Goal: Task Accomplishment & Management: Use online tool/utility

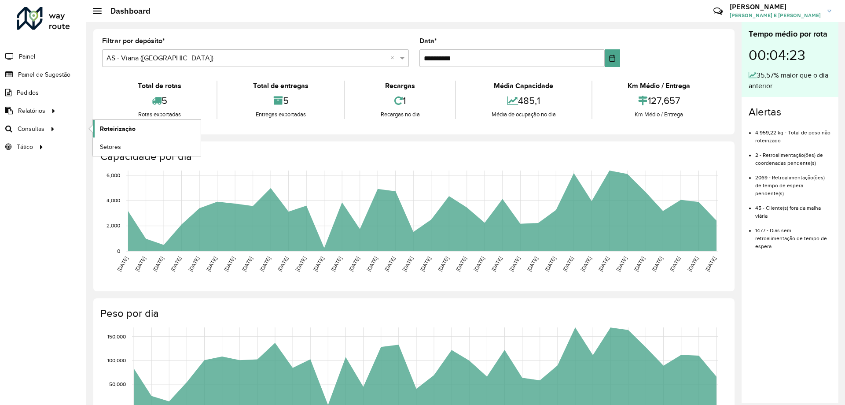
click at [130, 135] on link "Roteirização" at bounding box center [147, 129] width 108 height 18
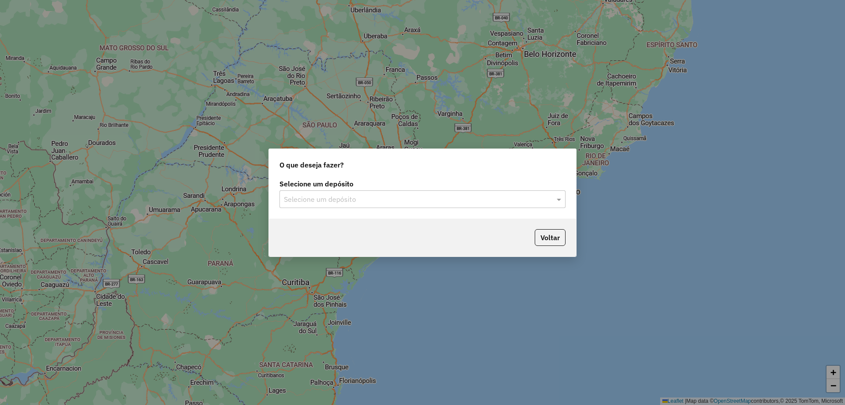
click at [381, 210] on div "Selecione um depósito Selecione um depósito" at bounding box center [422, 197] width 307 height 41
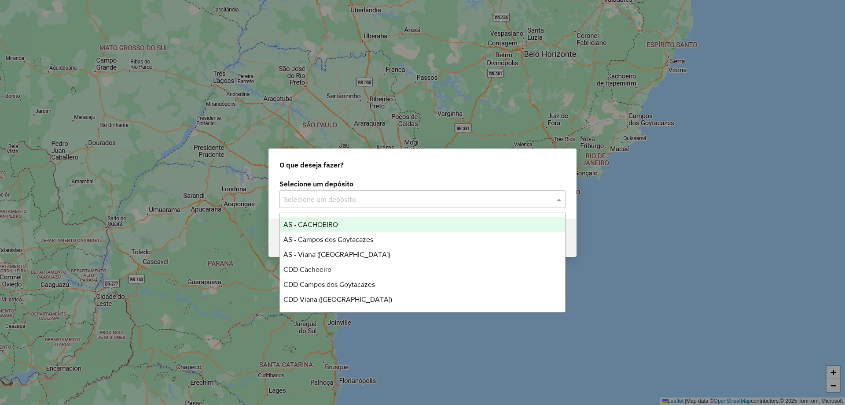
click at [376, 201] on input "text" at bounding box center [414, 199] width 260 height 11
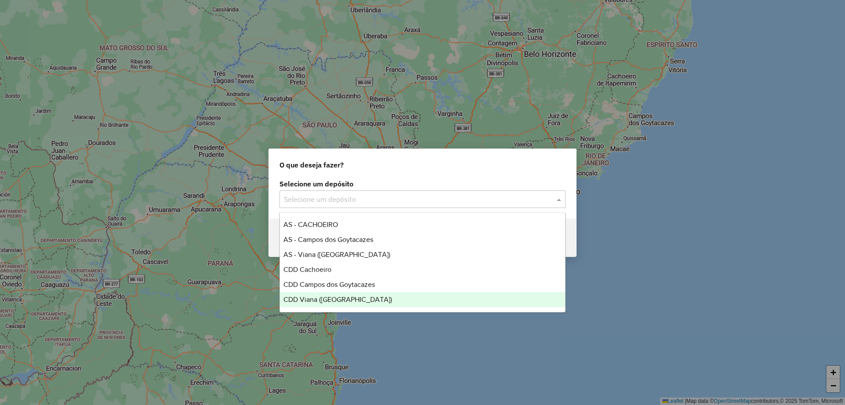
click at [306, 307] on ng-dropdown-panel "AS - CACHOEIRO AS - Campos dos Goytacazes AS - Viana (Vitória) CDD Cachoeiro CD…" at bounding box center [423, 262] width 286 height 100
click at [306, 306] on div "CDD Viana ([GEOGRAPHIC_DATA])" at bounding box center [422, 299] width 285 height 15
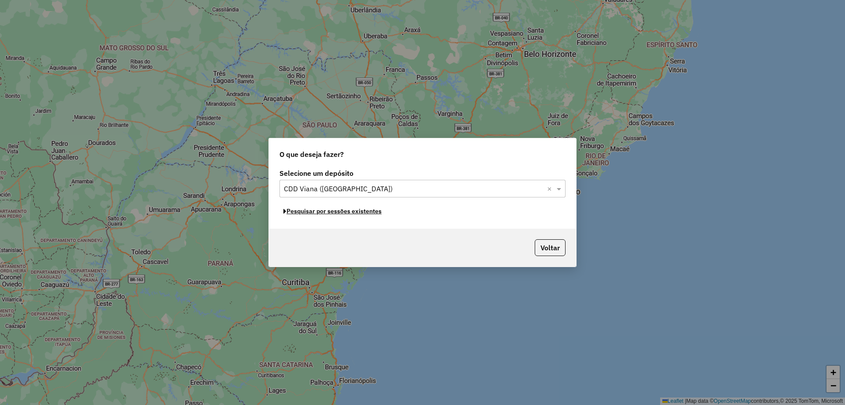
click at [343, 211] on button "Pesquisar por sessões existentes" at bounding box center [333, 211] width 106 height 14
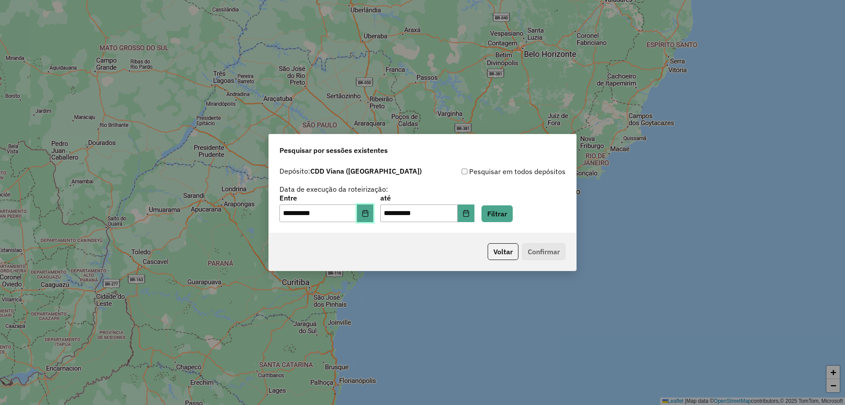
click at [367, 208] on button "Choose Date" at bounding box center [365, 213] width 17 height 18
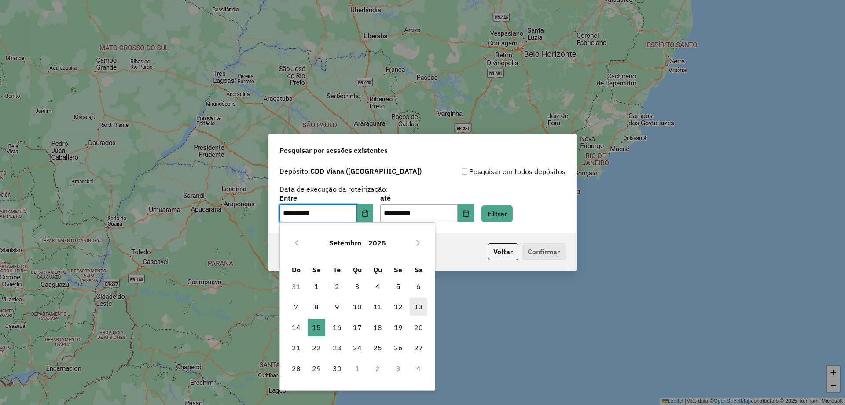
click at [419, 307] on span "13" at bounding box center [419, 307] width 18 height 18
type input "**********"
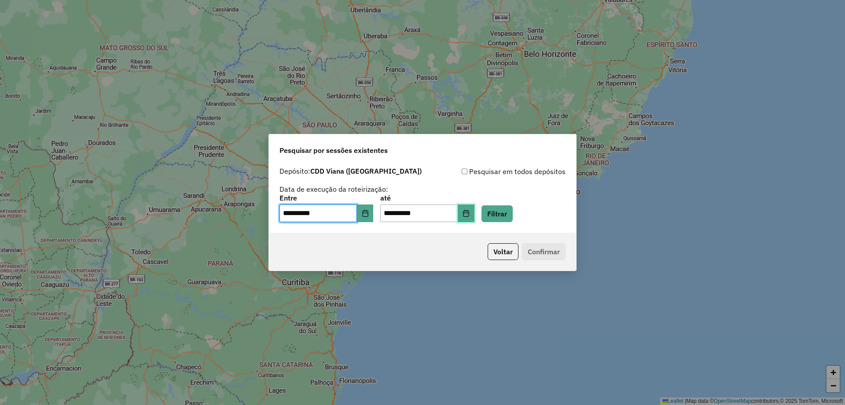
click at [473, 214] on button "Choose Date" at bounding box center [466, 213] width 17 height 18
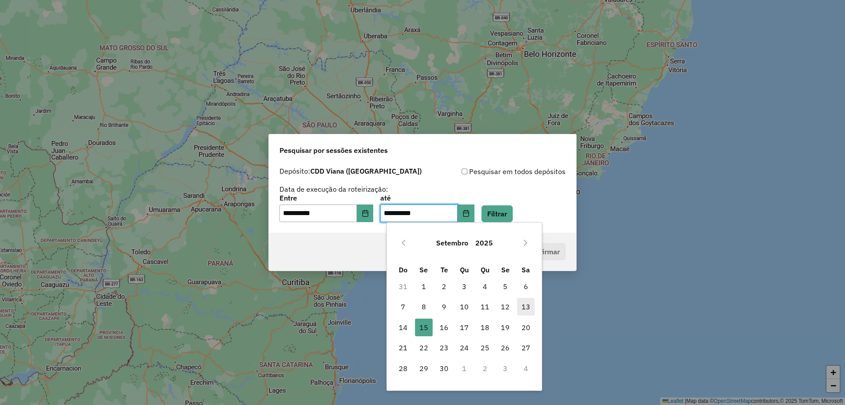
click at [527, 305] on span "13" at bounding box center [526, 307] width 18 height 18
type input "**********"
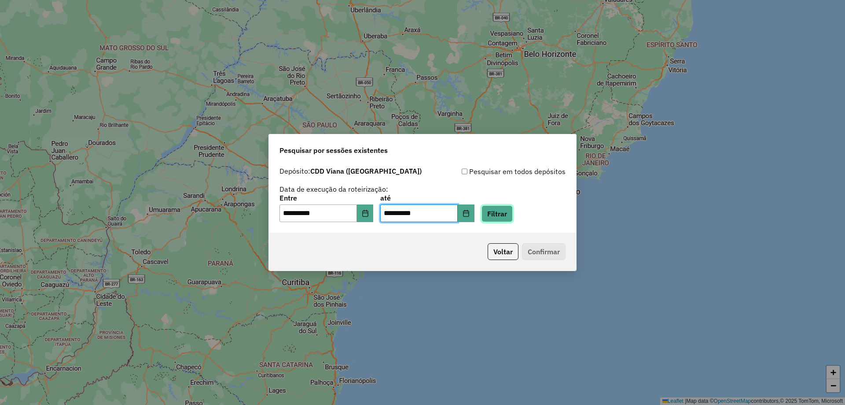
click at [511, 213] on button "Filtrar" at bounding box center [497, 213] width 31 height 17
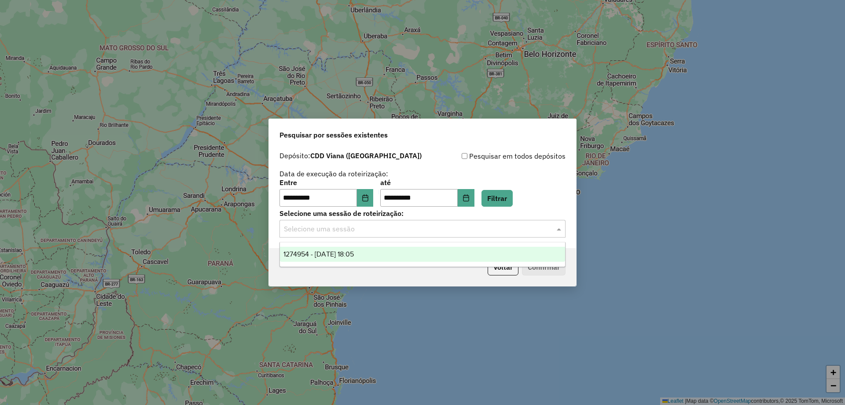
click at [325, 229] on input "text" at bounding box center [414, 229] width 260 height 11
click at [335, 255] on span "1274954 - 13/09/2025 18:05" at bounding box center [319, 253] width 70 height 7
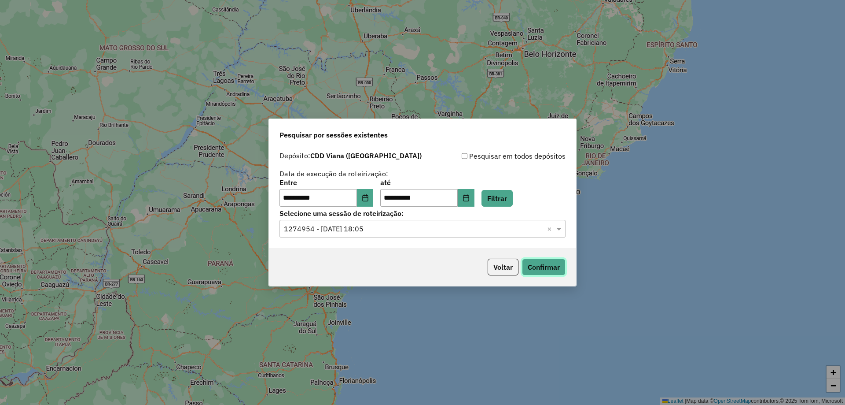
click at [552, 270] on button "Confirmar" at bounding box center [544, 266] width 44 height 17
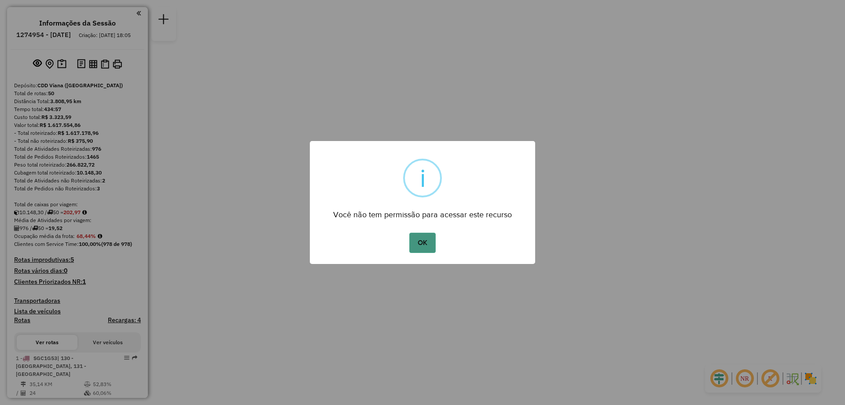
click at [417, 239] on button "OK" at bounding box center [422, 242] width 26 height 20
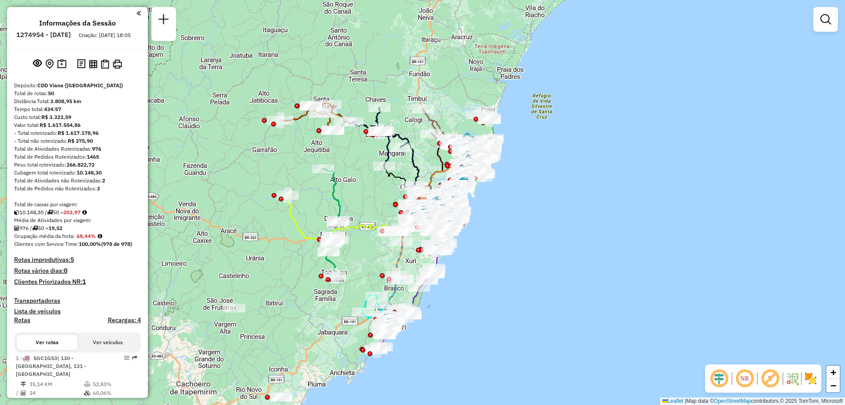
click at [57, 31] on h6 "1274954 - 13/09/2025" at bounding box center [43, 35] width 55 height 8
copy h6 "1274954"
paste input "*****"
click at [427, 51] on input "*****" at bounding box center [428, 53] width 264 height 18
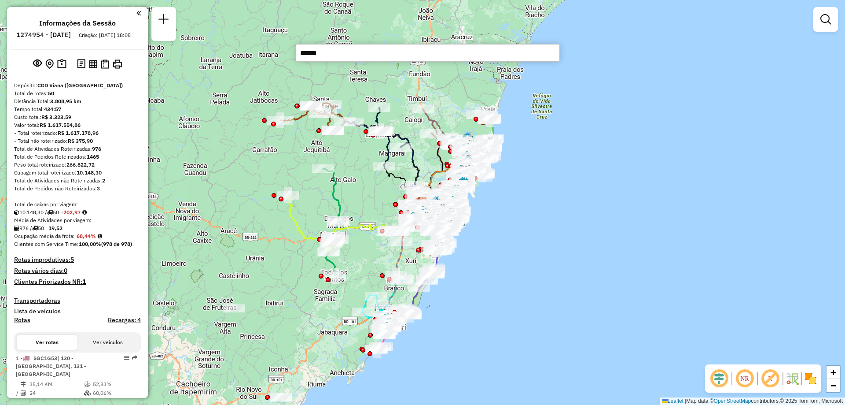
paste input "******"
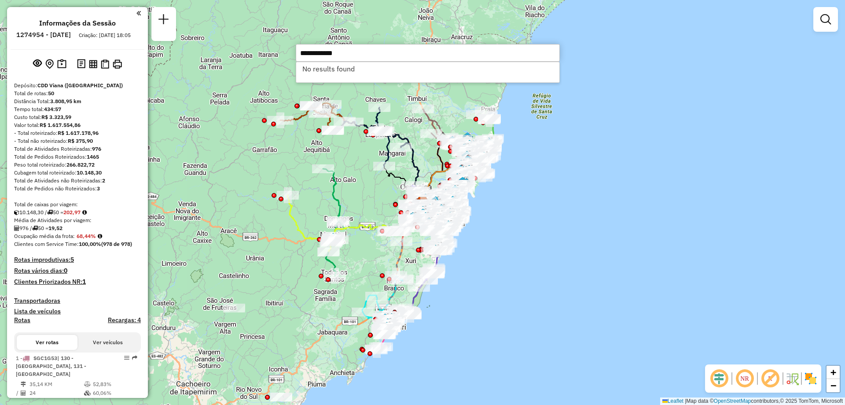
paste input "text"
type input "*****"
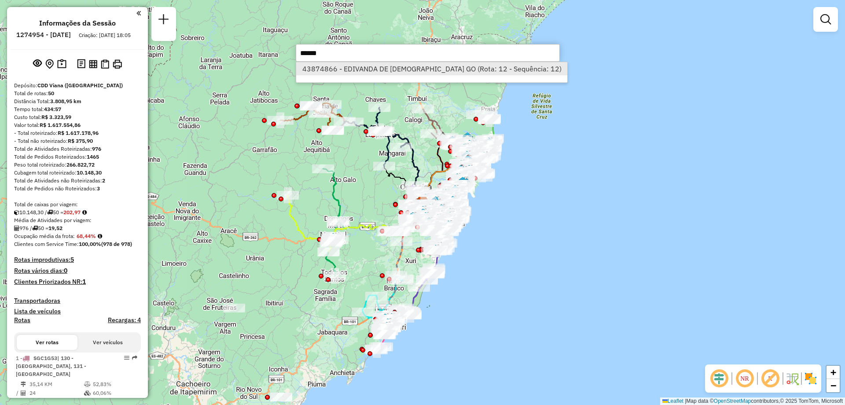
click at [370, 66] on li "43874866 - EDIVANDA DE JESUS GO (Rota: 12 - Sequência: 12)" at bounding box center [431, 68] width 271 height 13
select select "**********"
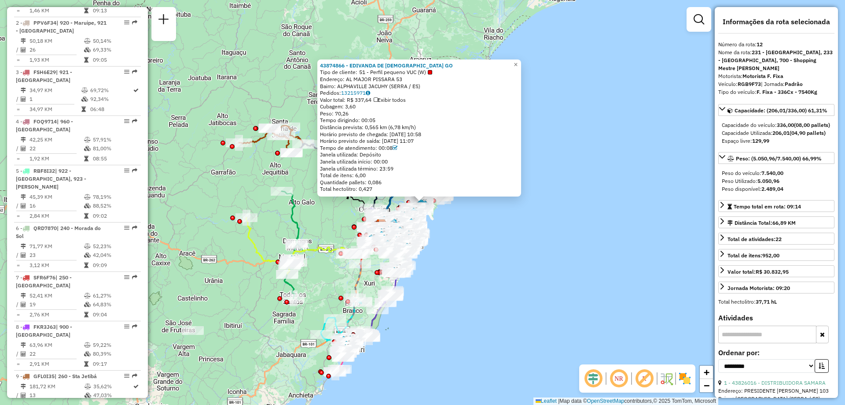
scroll to position [872, 0]
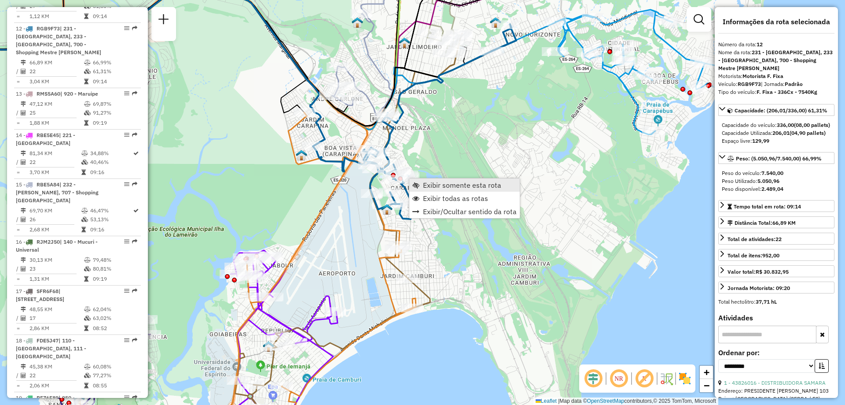
click at [427, 181] on span "Exibir somente esta rota" at bounding box center [462, 184] width 78 height 7
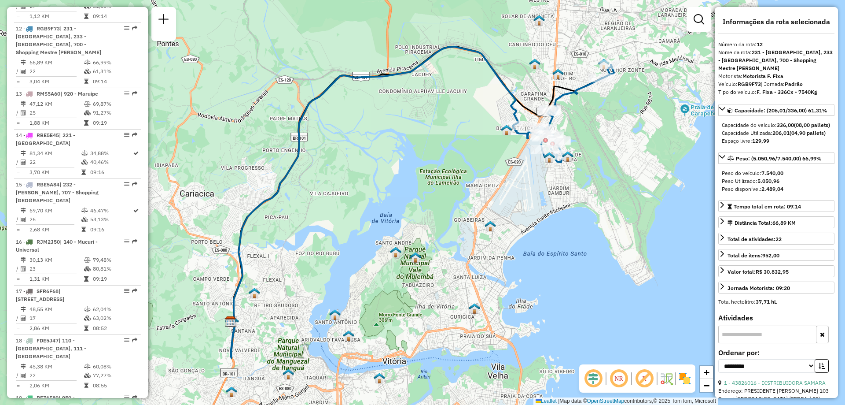
click at [760, 45] on strong "12" at bounding box center [760, 44] width 6 height 7
copy strong "12"
click at [581, 119] on span "Exibir somente esta rota" at bounding box center [602, 117] width 78 height 7
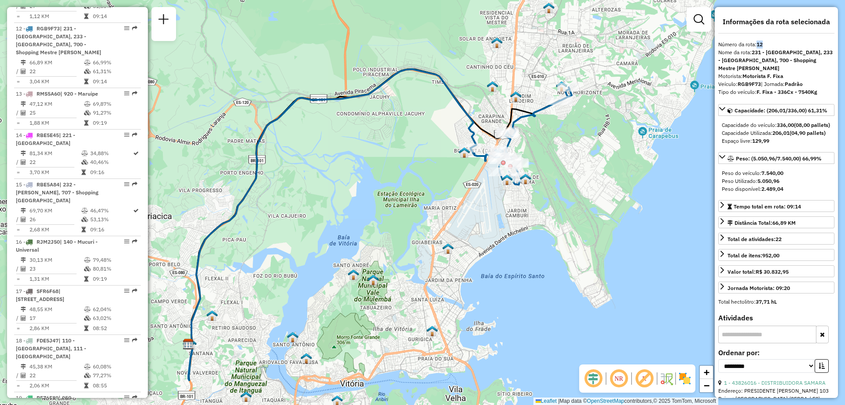
drag, startPoint x: 629, startPoint y: 222, endPoint x: 582, endPoint y: 247, distance: 53.4
click at [582, 247] on div "Janela de atendimento Grade de atendimento Capacidade Transportadoras Veículos …" at bounding box center [422, 202] width 845 height 405
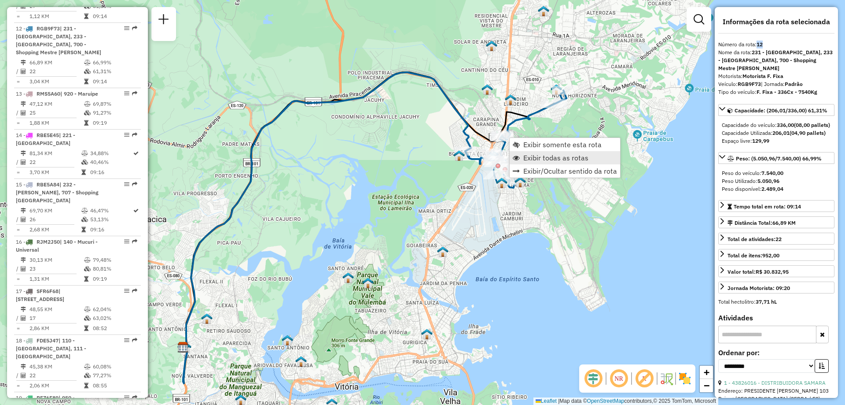
click at [555, 159] on span "Exibir todas as rotas" at bounding box center [555, 157] width 65 height 7
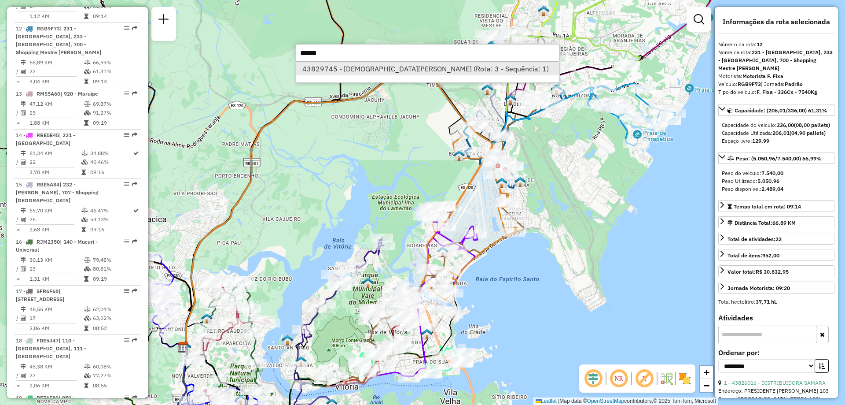
type input "*****"
click at [344, 67] on li "43829745 - CRISTIANO TRINDADE (Rota: 3 - Sequência: 1)" at bounding box center [427, 68] width 263 height 13
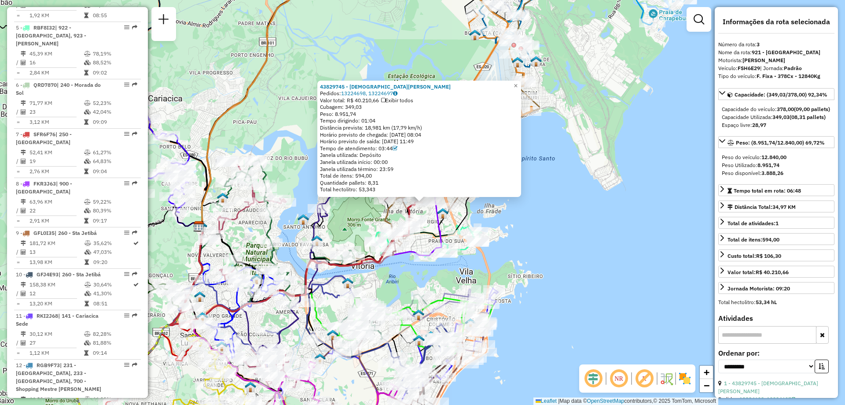
scroll to position [452, 0]
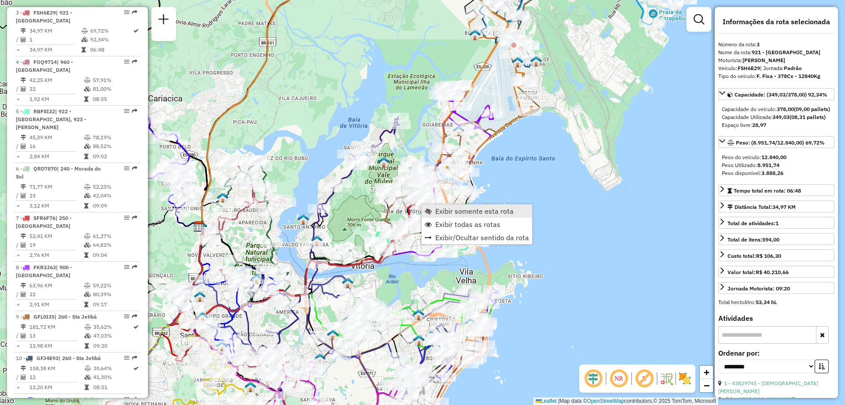
click at [441, 208] on span "Exibir somente esta rota" at bounding box center [474, 210] width 78 height 7
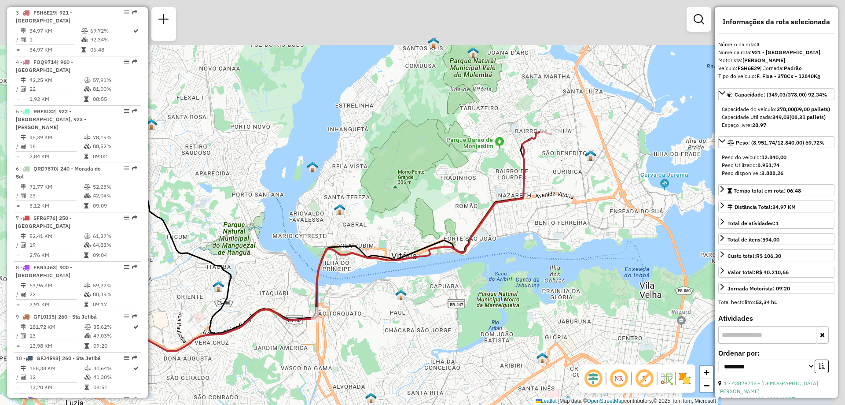
drag, startPoint x: 639, startPoint y: 179, endPoint x: 495, endPoint y: 250, distance: 160.9
click at [495, 250] on div "Janela de atendimento Grade de atendimento Capacidade Transportadoras Veículos …" at bounding box center [422, 202] width 845 height 405
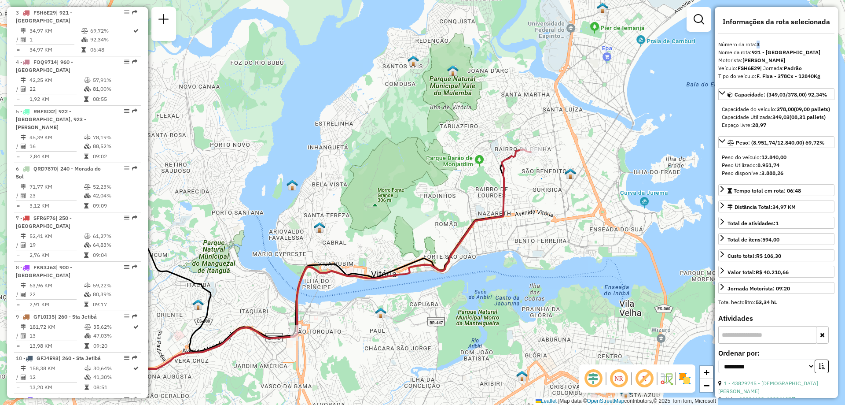
drag, startPoint x: 758, startPoint y: 45, endPoint x: 764, endPoint y: 47, distance: 5.9
click at [764, 47] on div "Número da rota: 3" at bounding box center [776, 45] width 116 height 8
copy strong "3"
click at [604, 220] on div "Janela de atendimento Grade de atendimento Capacidade Transportadoras Veículos …" at bounding box center [422, 202] width 845 height 405
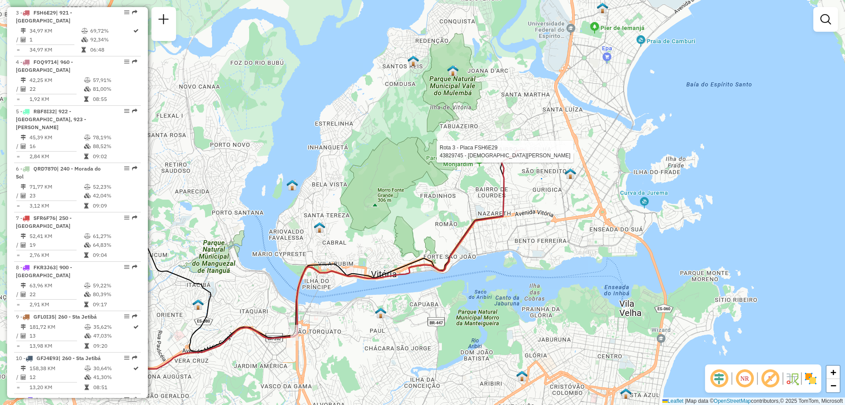
select select "**********"
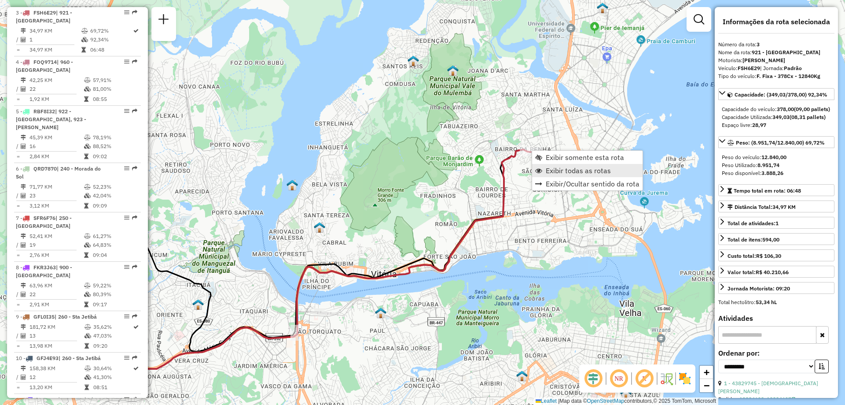
click at [597, 165] on link "Exibir todas as rotas" at bounding box center [587, 170] width 110 height 13
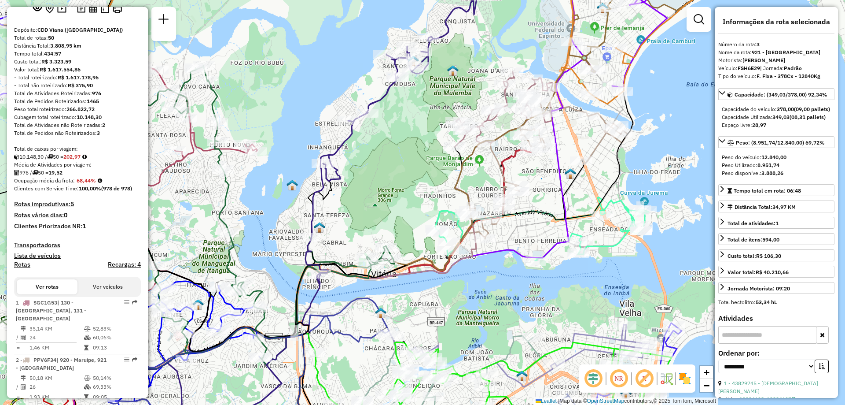
scroll to position [0, 0]
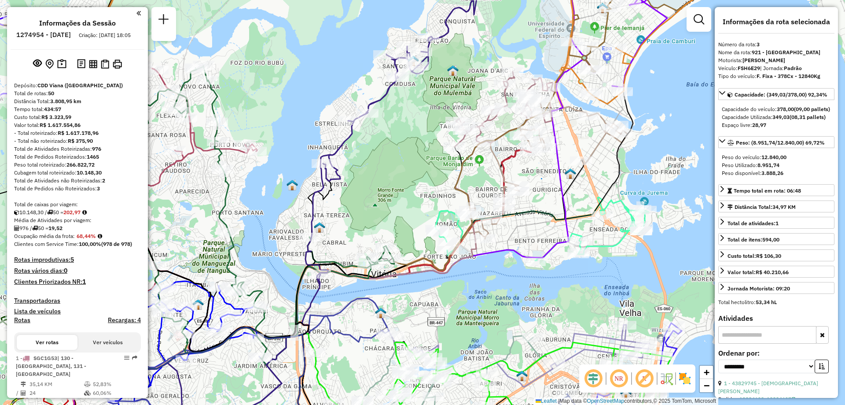
click at [49, 33] on h6 "1274954 - 13/09/2025" at bounding box center [43, 35] width 55 height 8
copy h6 "1274954"
paste input "*****"
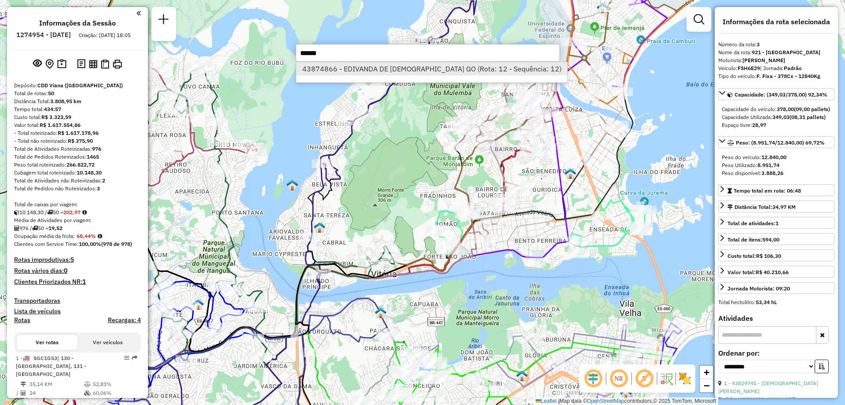
type input "*****"
click at [350, 71] on li "43874866 - EDIVANDA DE JESUS GO (Rota: 12 - Sequência: 12)" at bounding box center [431, 68] width 271 height 13
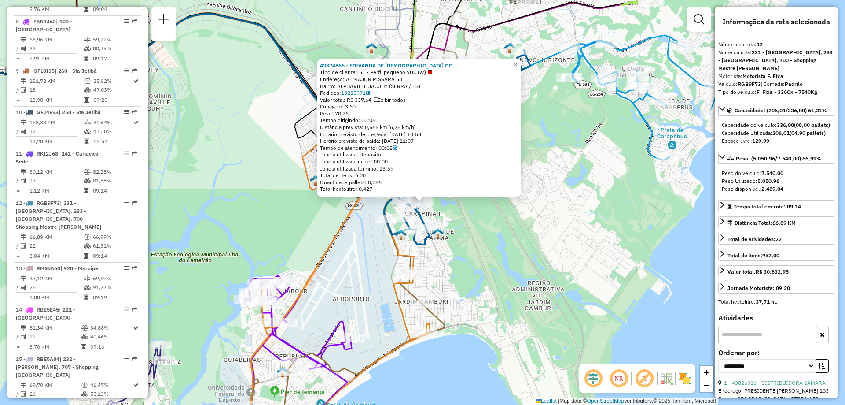
scroll to position [872, 0]
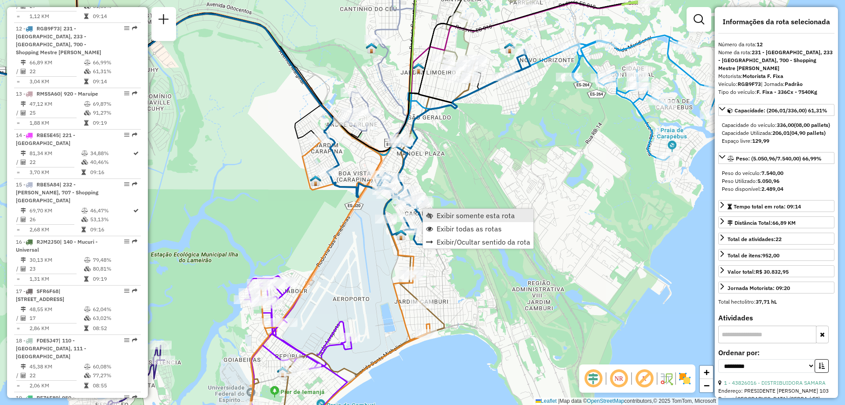
click at [450, 213] on span "Exibir somente esta rota" at bounding box center [476, 215] width 78 height 7
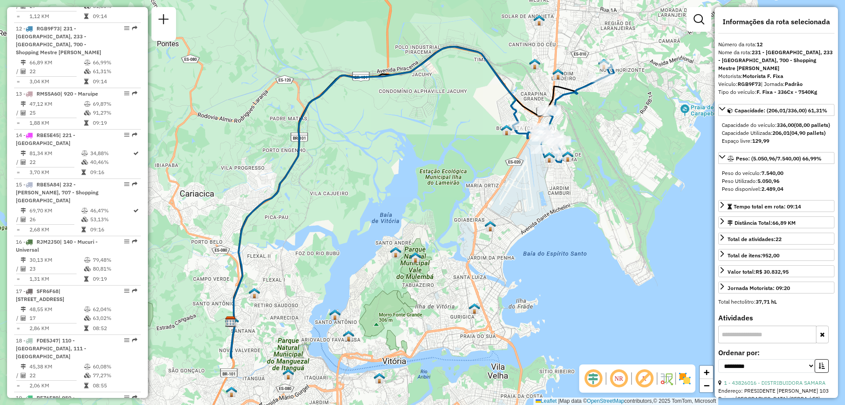
click at [763, 47] on strong "12" at bounding box center [760, 44] width 6 height 7
copy strong
click at [760, 44] on strong "12" at bounding box center [760, 44] width 6 height 7
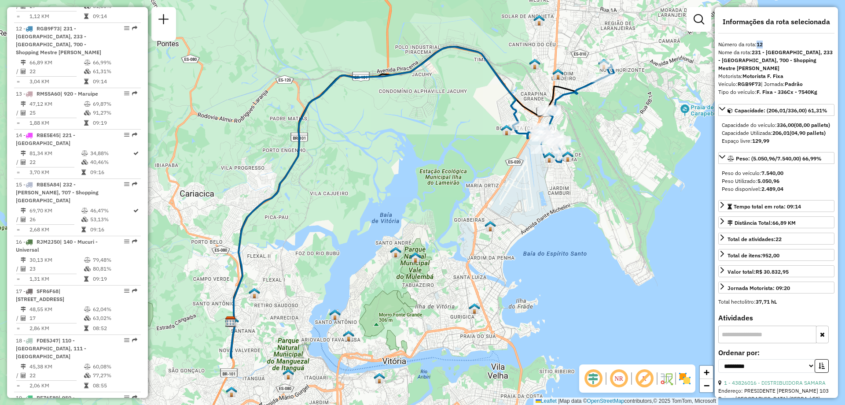
copy strong "12"
drag, startPoint x: 598, startPoint y: 170, endPoint x: 582, endPoint y: 192, distance: 26.5
click at [598, 170] on span "Exibir todas as rotas" at bounding box center [594, 166] width 65 height 7
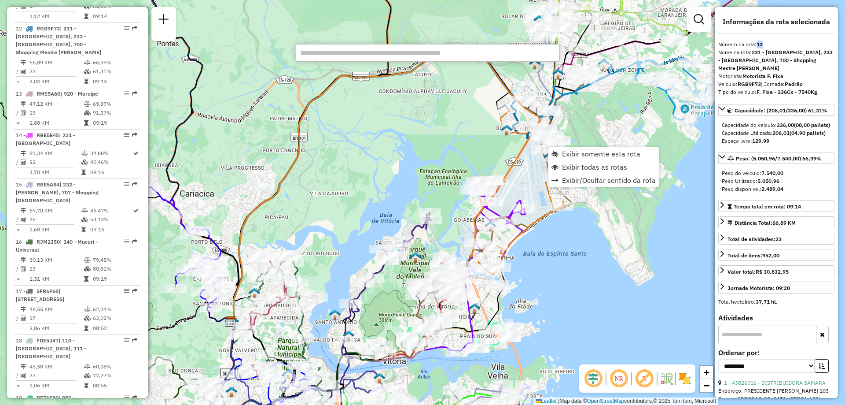
paste input "*****"
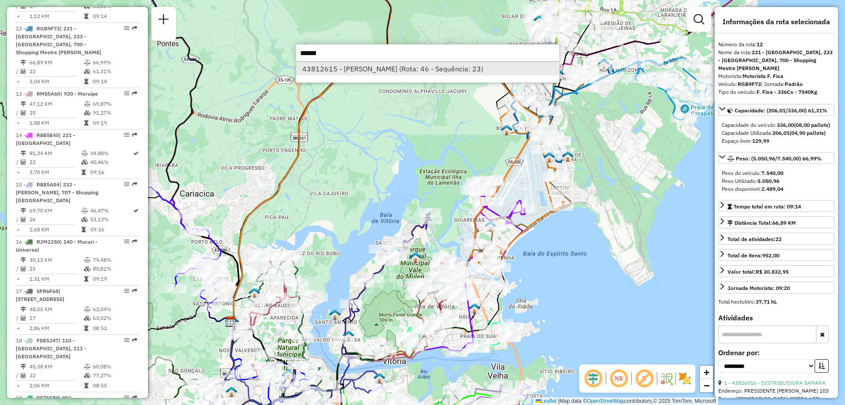
type input "*****"
click at [337, 69] on li "43812615 - LUCAS TELLES GONCALV (Rota: 46 - Sequência: 23)" at bounding box center [427, 68] width 263 height 13
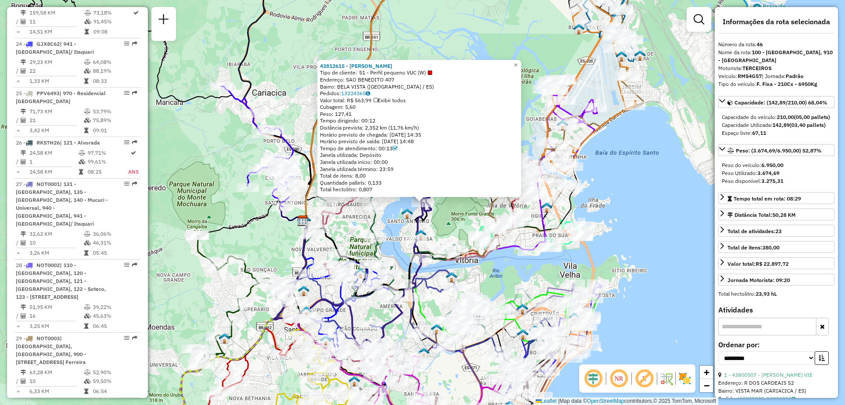
scroll to position [2675, 0]
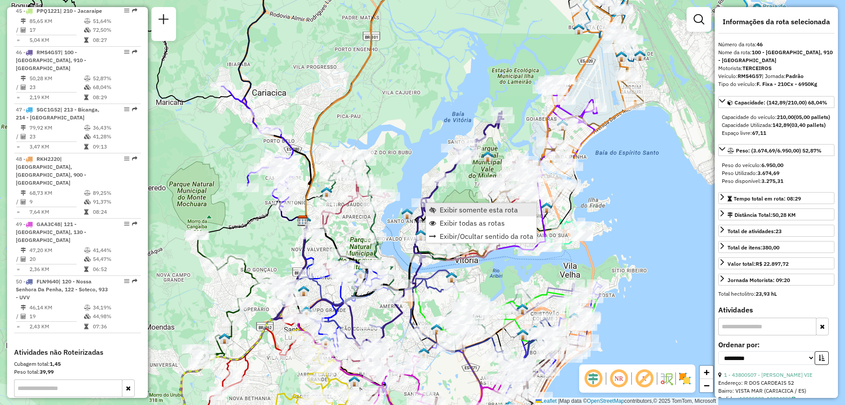
click at [452, 207] on span "Exibir somente esta rota" at bounding box center [479, 209] width 78 height 7
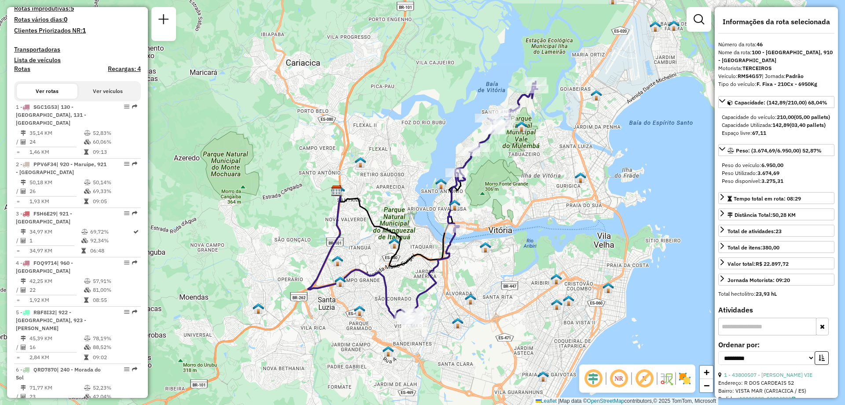
scroll to position [0, 0]
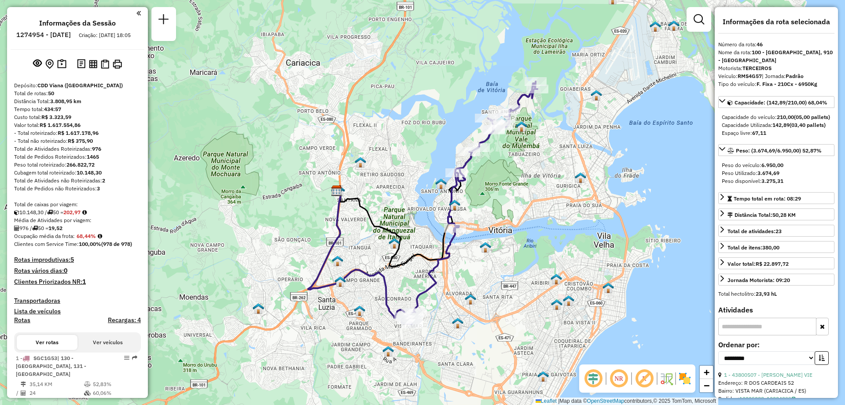
click at [52, 36] on h6 "1274954 - 13/09/2025" at bounding box center [43, 35] width 55 height 8
copy h6 "1274954"
click at [760, 45] on strong "46" at bounding box center [760, 44] width 6 height 7
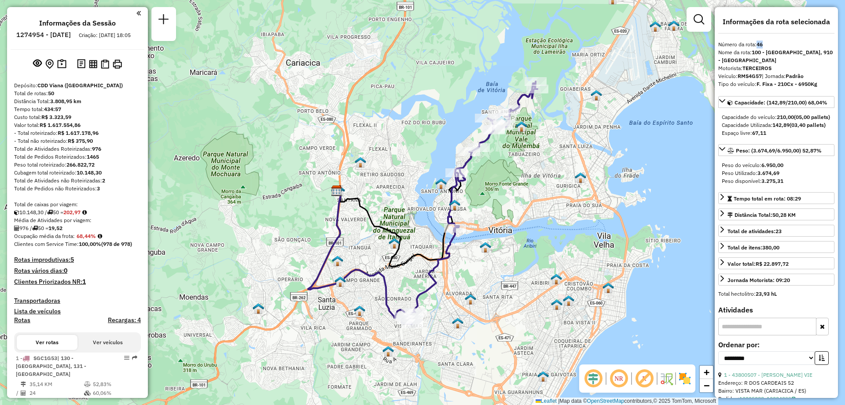
copy strong "46"
